Goal: Register for event/course

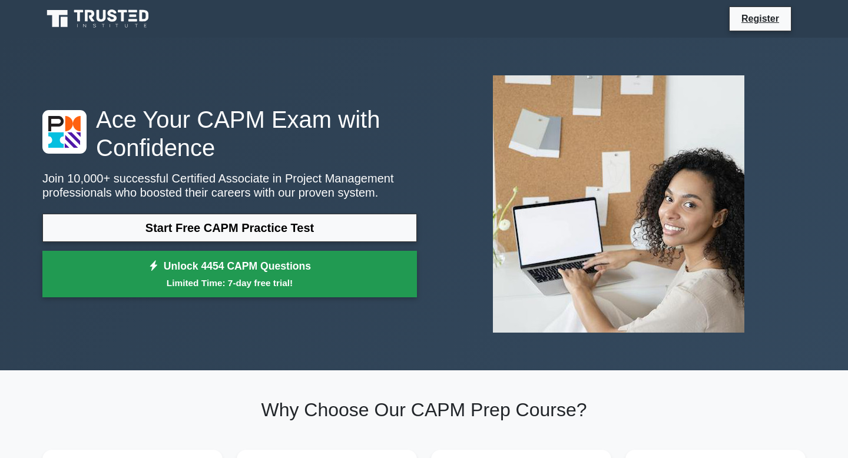
click at [245, 272] on link "Unlock 4454 CAPM Questions Limited Time: 7-day free trial!" at bounding box center [229, 274] width 374 height 47
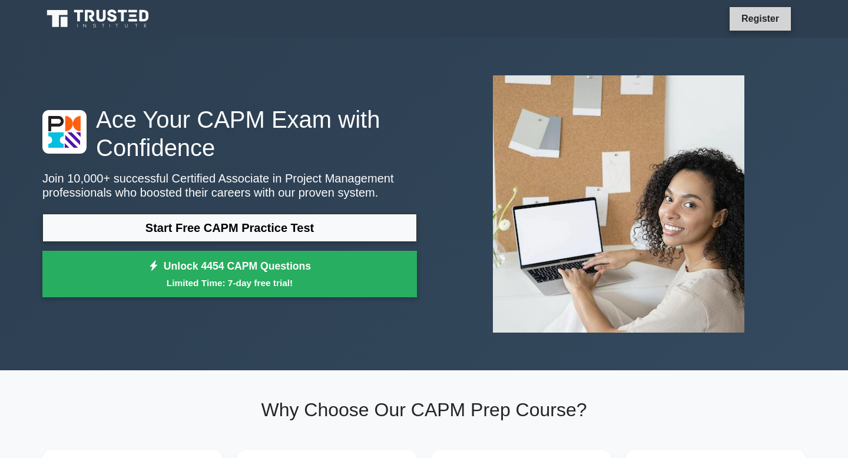
click at [778, 14] on link "Register" at bounding box center [760, 18] width 52 height 15
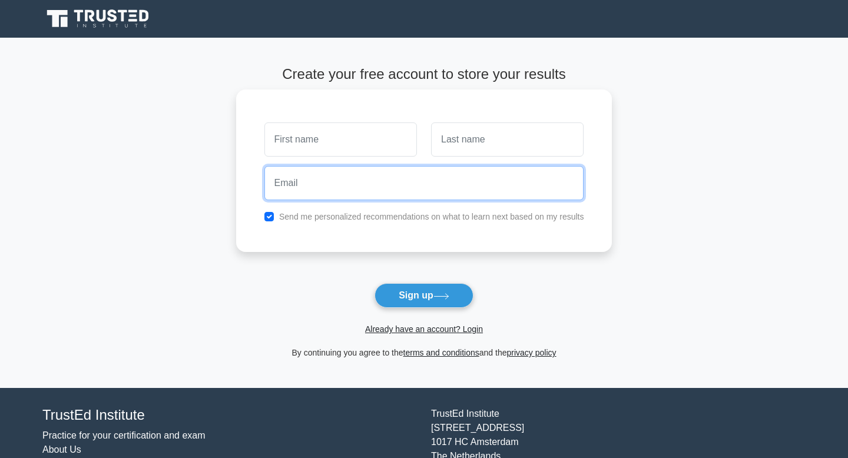
click at [353, 183] on input "email" at bounding box center [424, 183] width 320 height 34
type input "ramandeeply28@gmail.com"
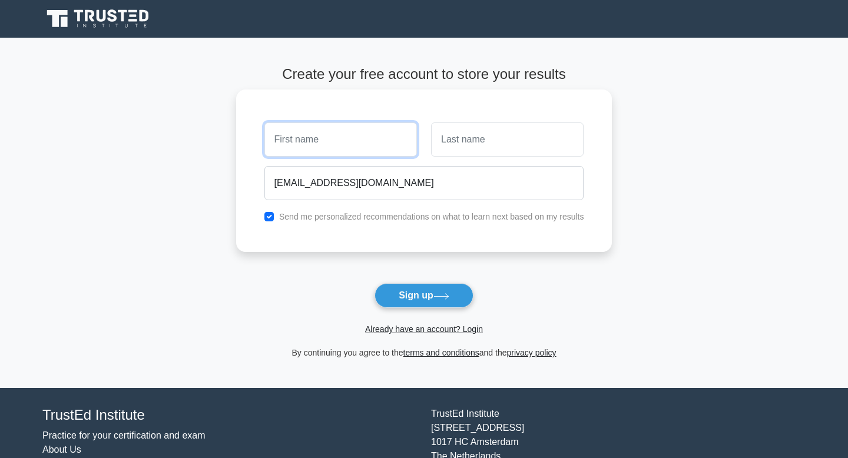
click at [347, 144] on input "text" at bounding box center [340, 139] width 152 height 34
type input "Ramandeep"
click at [454, 151] on input "text" at bounding box center [507, 139] width 152 height 34
type input "Singh"
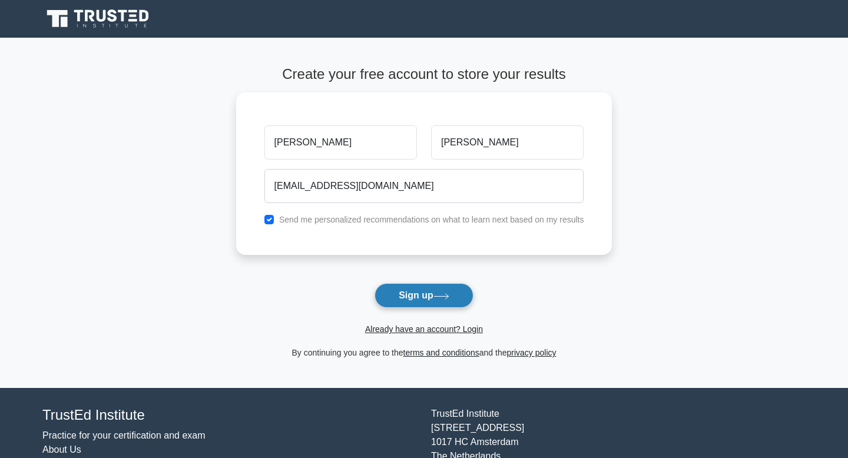
click at [402, 301] on button "Sign up" at bounding box center [423, 295] width 99 height 25
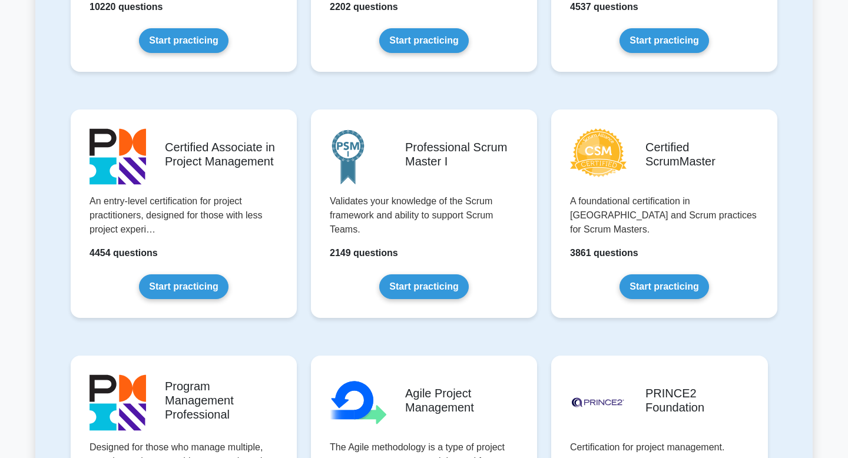
scroll to position [413, 0]
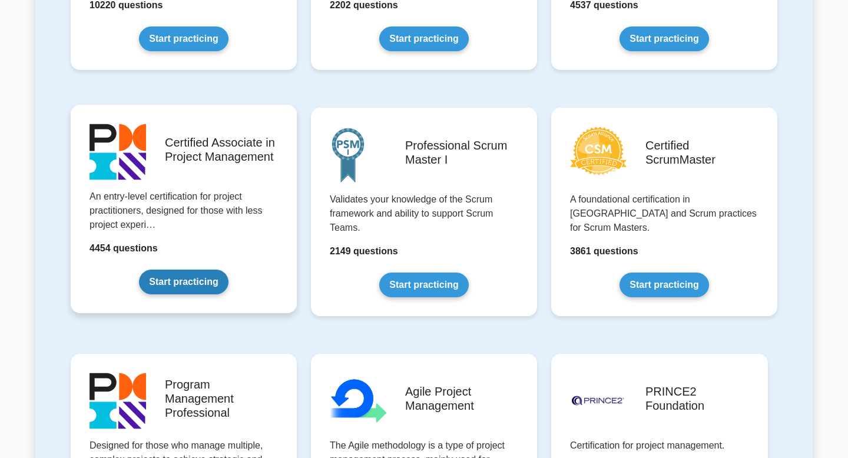
click at [208, 281] on link "Start practicing" at bounding box center [183, 282] width 89 height 25
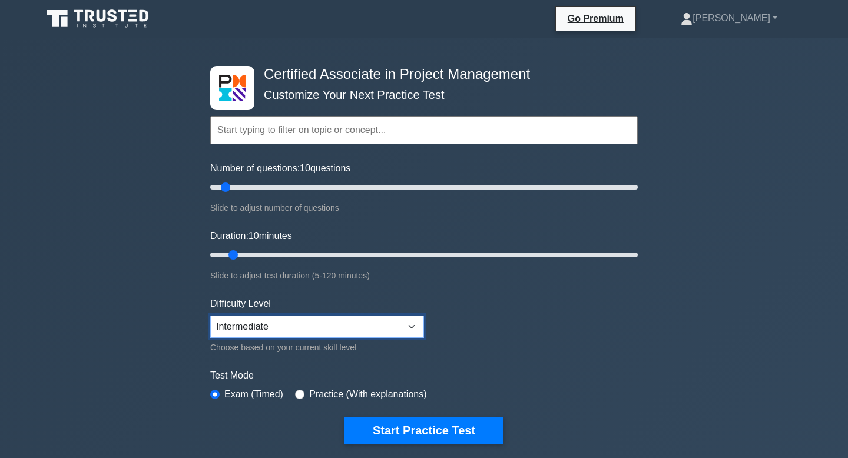
click at [304, 331] on select "Beginner Intermediate Expert" at bounding box center [317, 327] width 214 height 22
drag, startPoint x: 223, startPoint y: 187, endPoint x: 846, endPoint y: 194, distance: 623.5
type input "200"
click at [638, 194] on input "Number of questions: 200 questions" at bounding box center [423, 187] width 427 height 14
drag, startPoint x: 233, startPoint y: 251, endPoint x: 847, endPoint y: 274, distance: 615.0
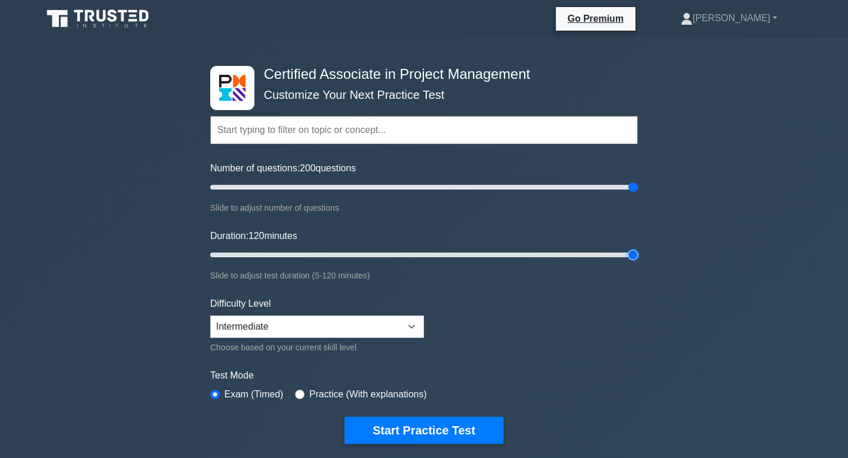
type input "120"
click at [638, 262] on input "Duration: 120 minutes" at bounding box center [423, 255] width 427 height 14
click at [349, 132] on input "text" at bounding box center [423, 130] width 427 height 28
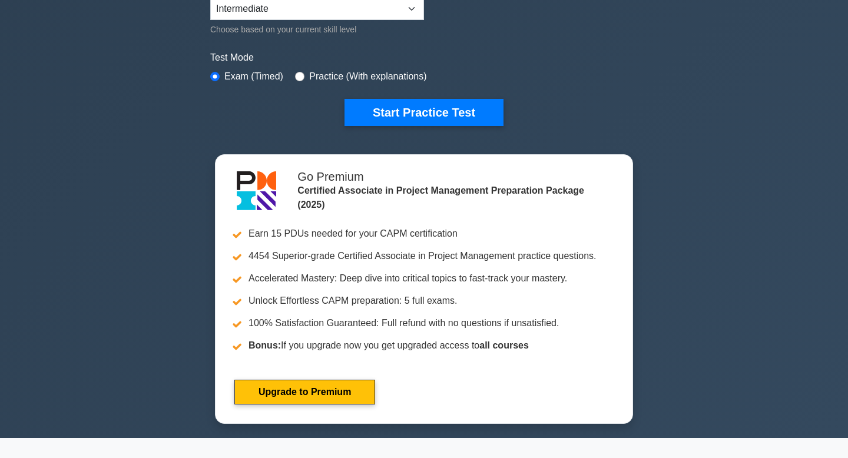
scroll to position [249, 0]
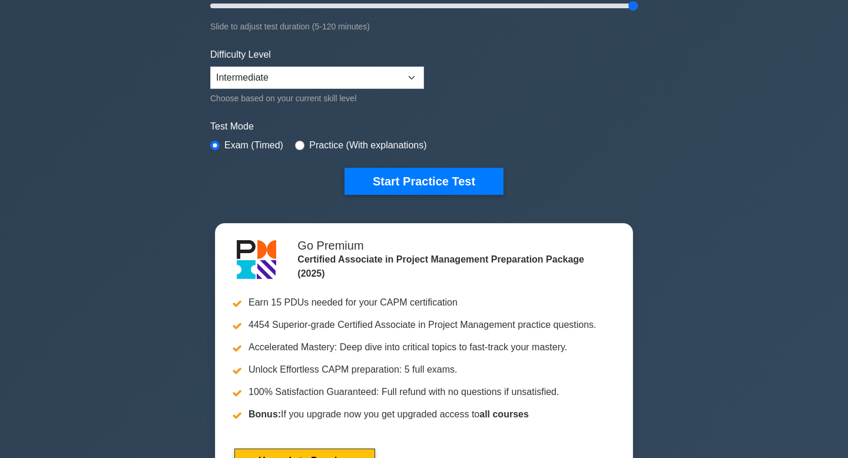
click at [420, 166] on form "Topics Project Scope Management Project Time Management Project Cost Management…" at bounding box center [423, 13] width 427 height 364
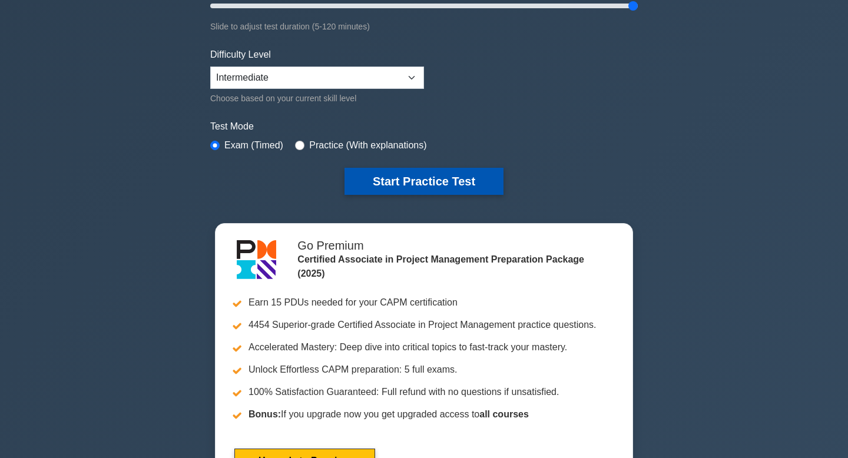
click at [422, 171] on button "Start Practice Test" at bounding box center [423, 181] width 159 height 27
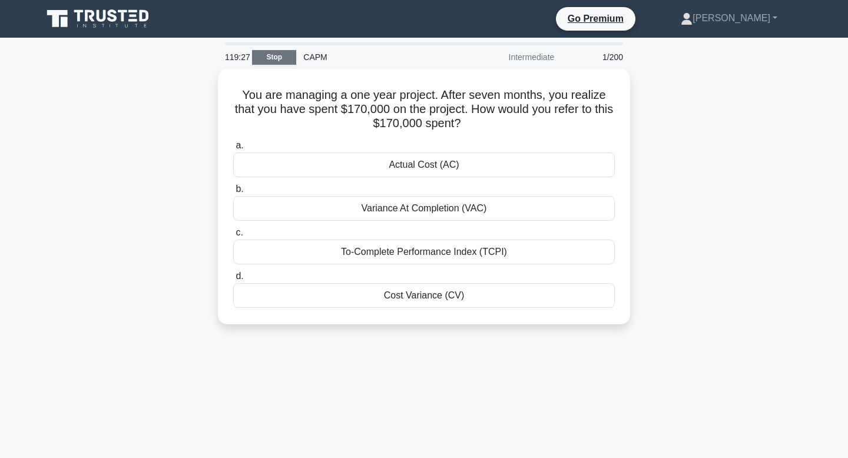
click at [267, 58] on link "Stop" at bounding box center [274, 57] width 44 height 15
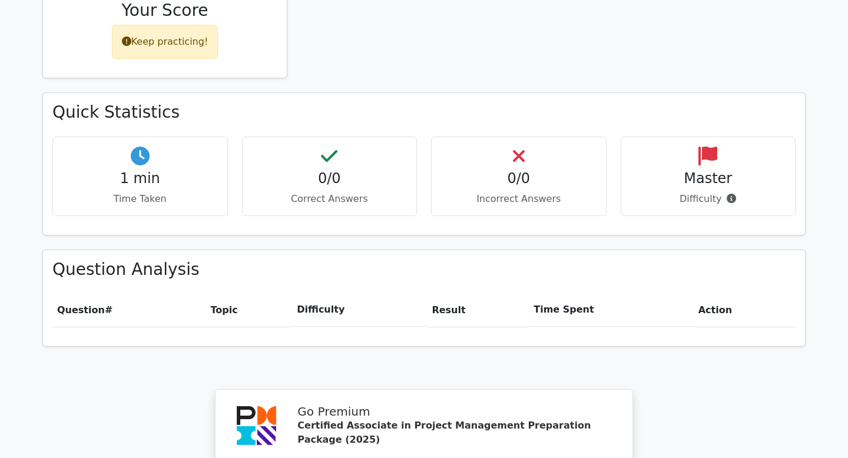
scroll to position [621, 0]
